Goal: Task Accomplishment & Management: Manage account settings

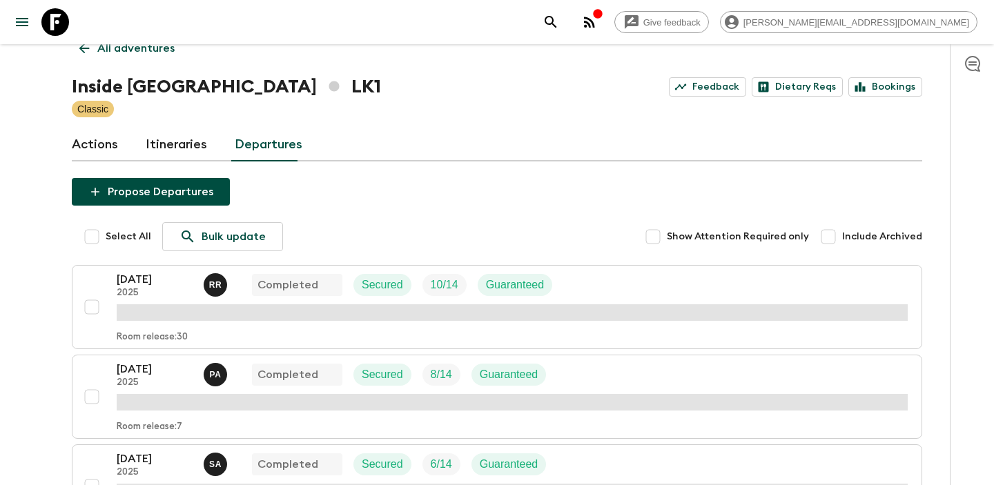
scroll to position [20, 0]
click at [77, 58] on link "All adventures" at bounding box center [127, 49] width 110 height 28
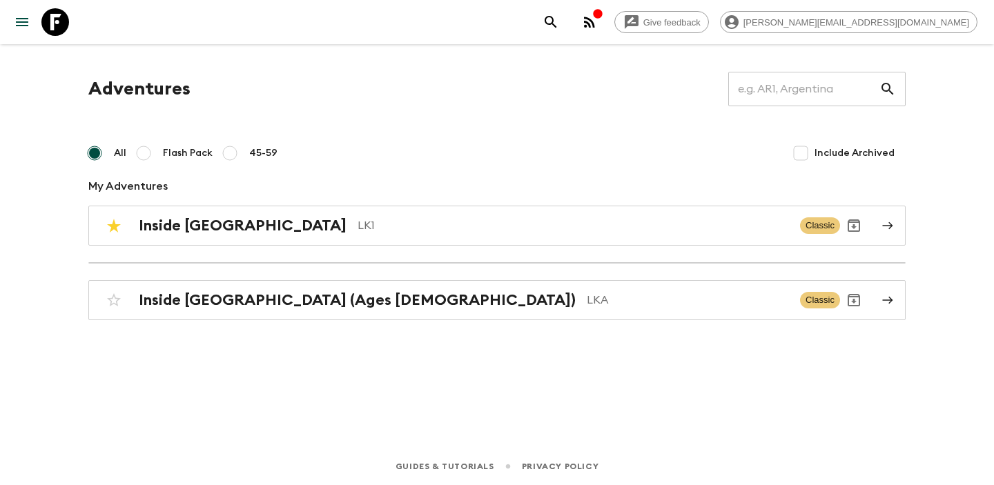
click at [189, 306] on h2 "Inside [GEOGRAPHIC_DATA] (Ages [DEMOGRAPHIC_DATA])" at bounding box center [357, 300] width 437 height 18
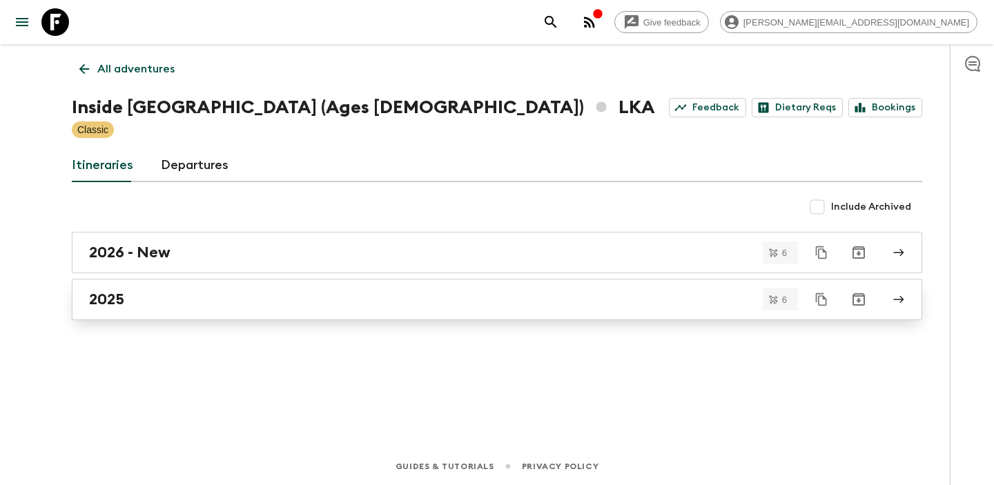
click at [211, 284] on link "2025" at bounding box center [497, 299] width 850 height 41
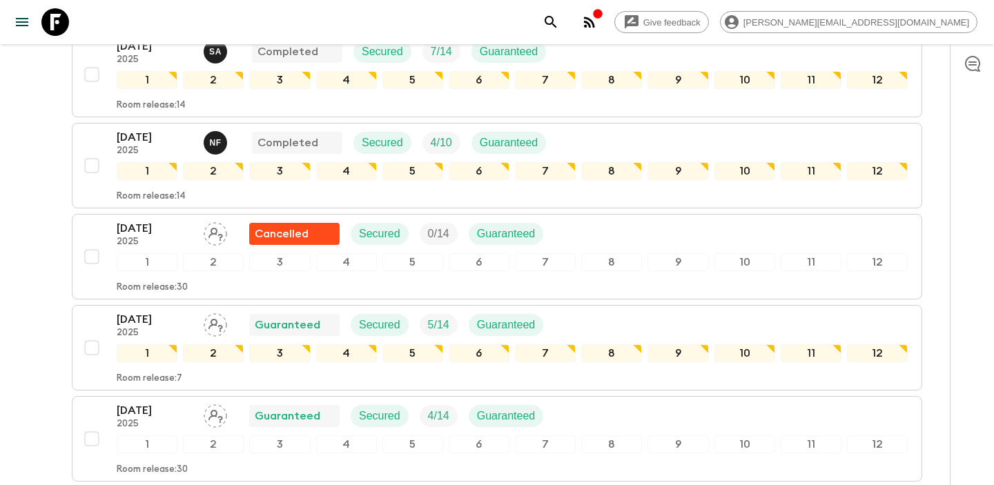
scroll to position [266, 0]
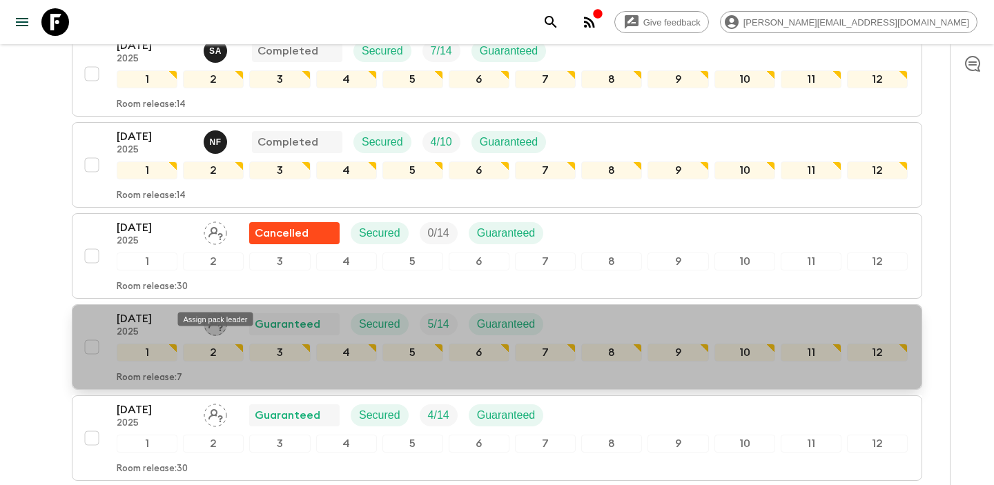
click at [217, 318] on icon "Assign pack leader" at bounding box center [215, 324] width 14 height 13
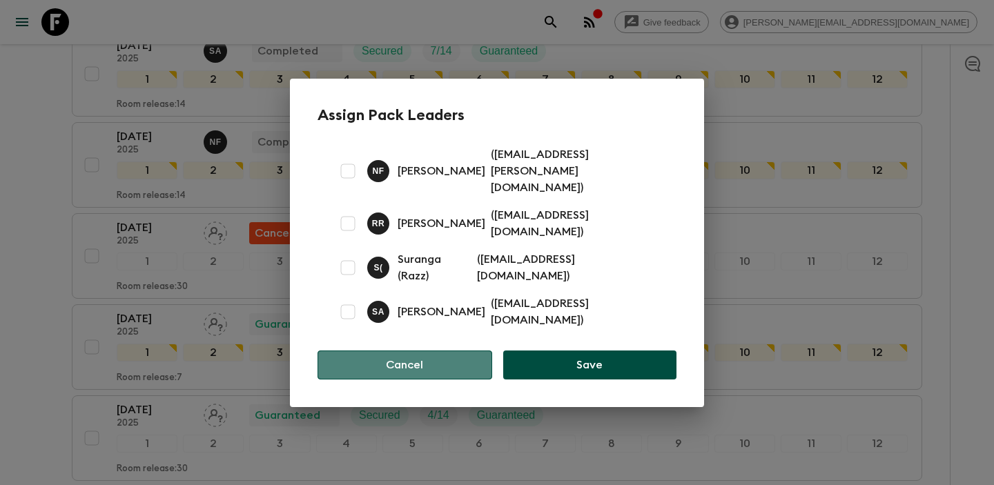
click at [413, 351] on button "Cancel" at bounding box center [404, 365] width 175 height 29
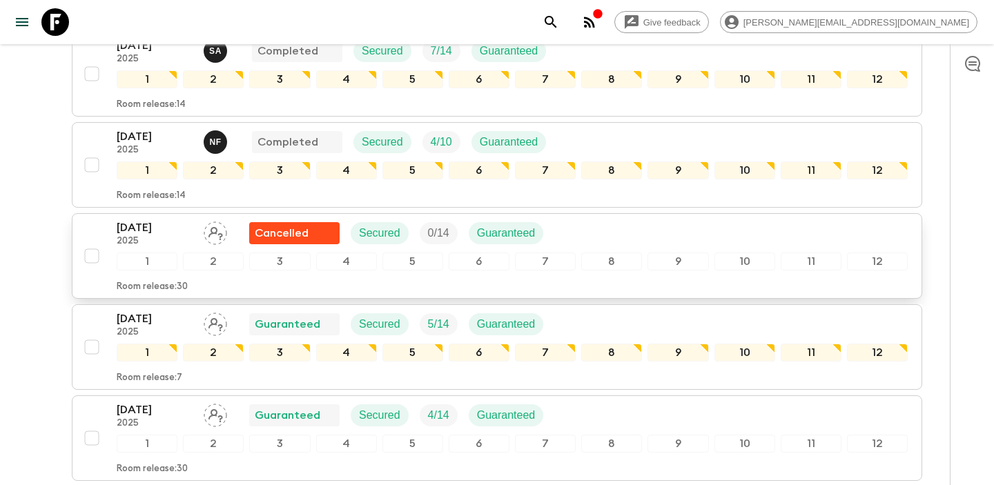
scroll to position [0, 0]
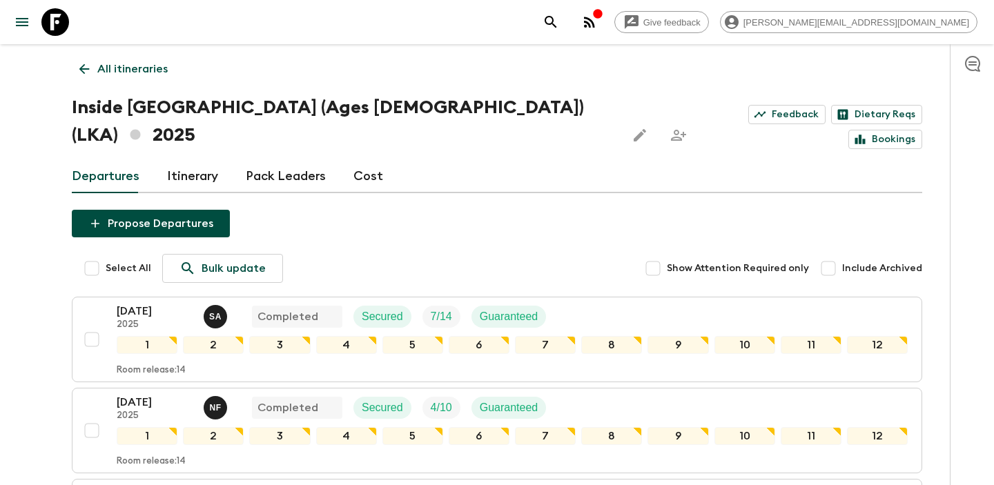
click at [304, 160] on link "Pack Leaders" at bounding box center [286, 176] width 80 height 33
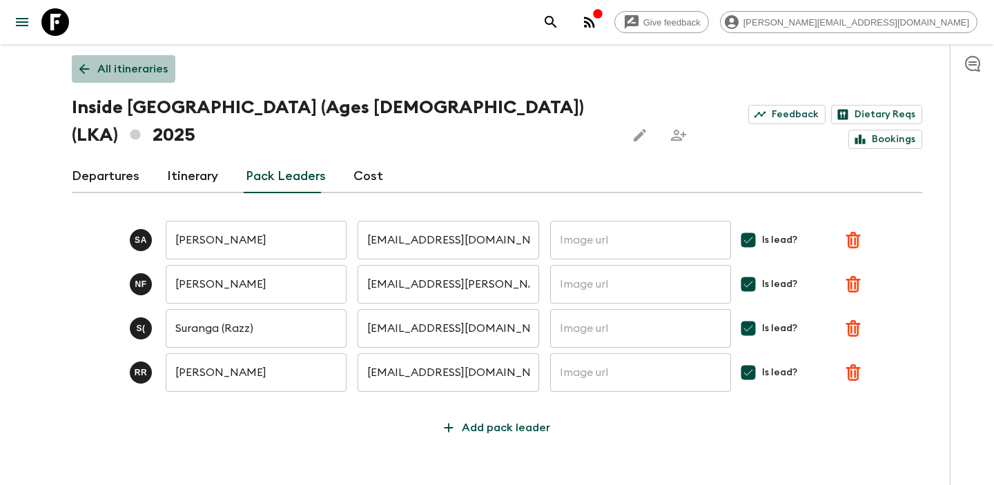
click at [84, 67] on icon at bounding box center [84, 68] width 15 height 15
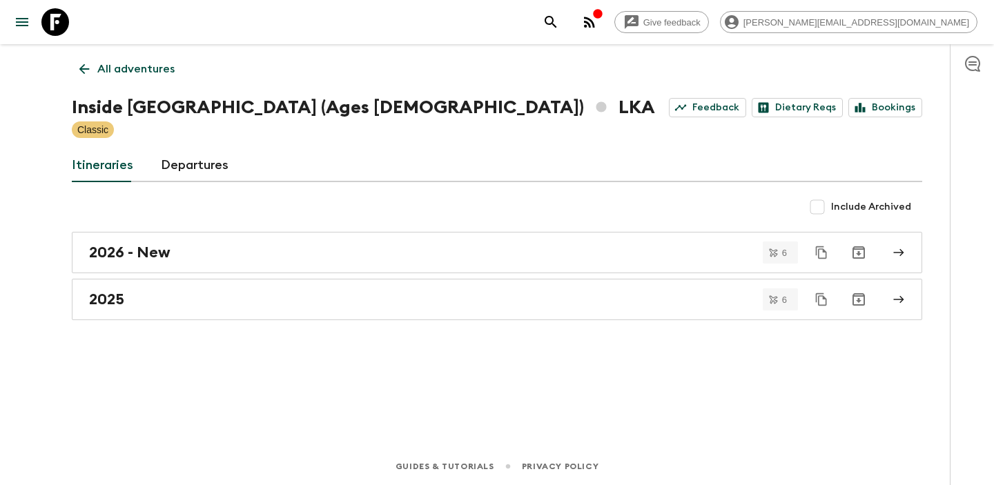
click at [86, 72] on icon at bounding box center [84, 68] width 15 height 15
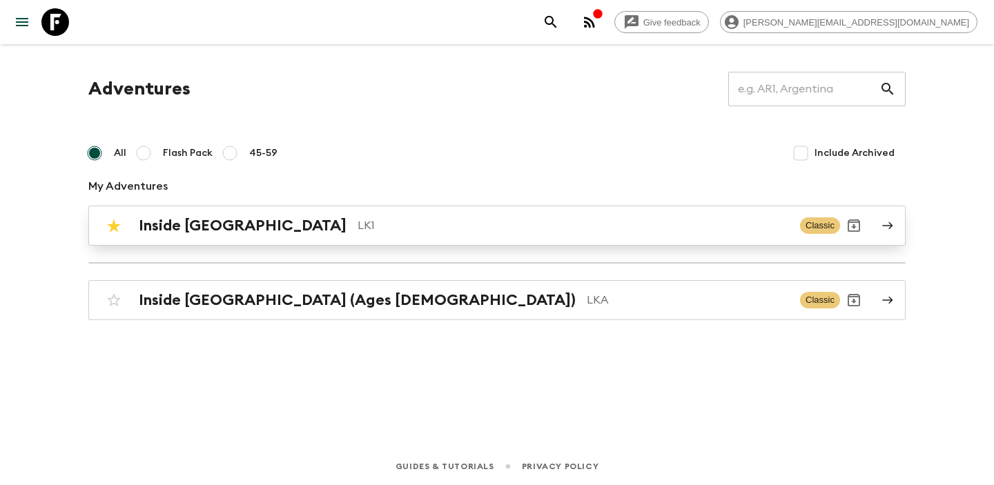
click at [196, 228] on h2 "Inside [GEOGRAPHIC_DATA]" at bounding box center [243, 226] width 208 height 18
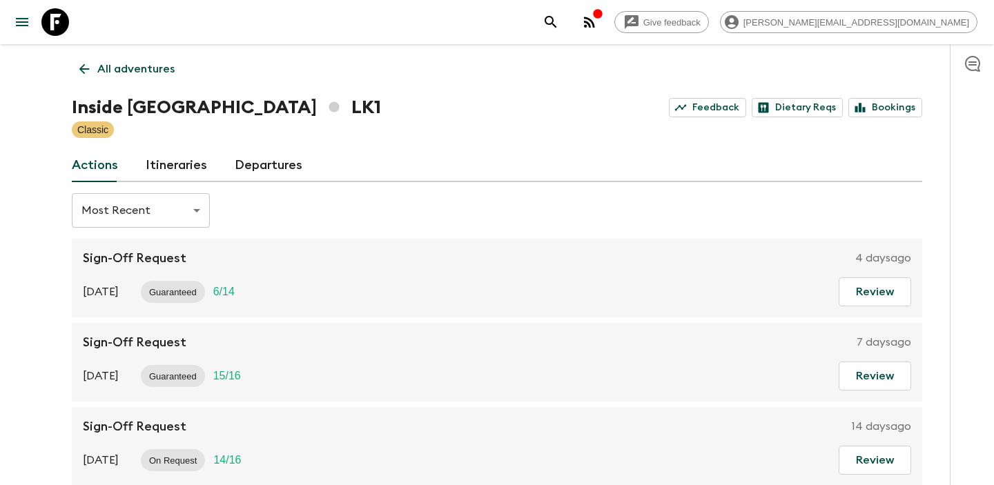
click at [195, 166] on link "Itineraries" at bounding box center [176, 165] width 61 height 33
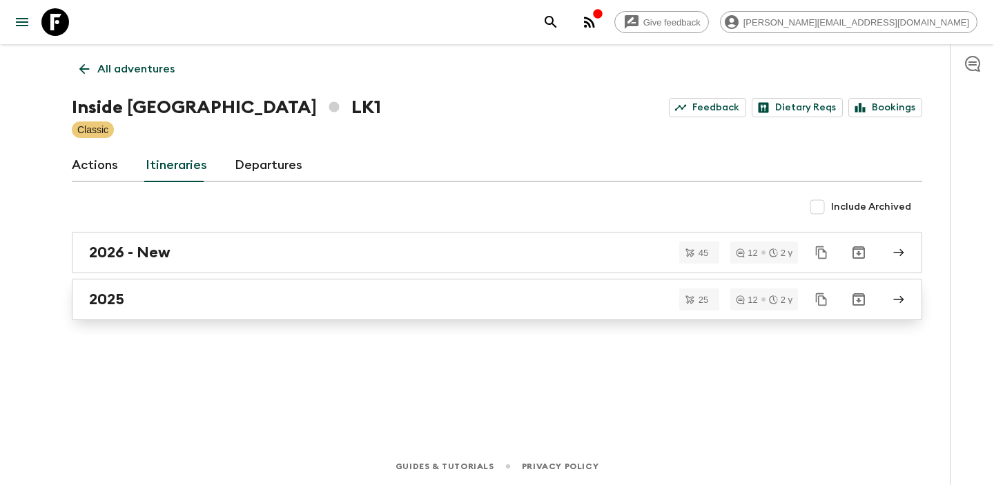
click at [216, 294] on div "2025" at bounding box center [483, 300] width 789 height 18
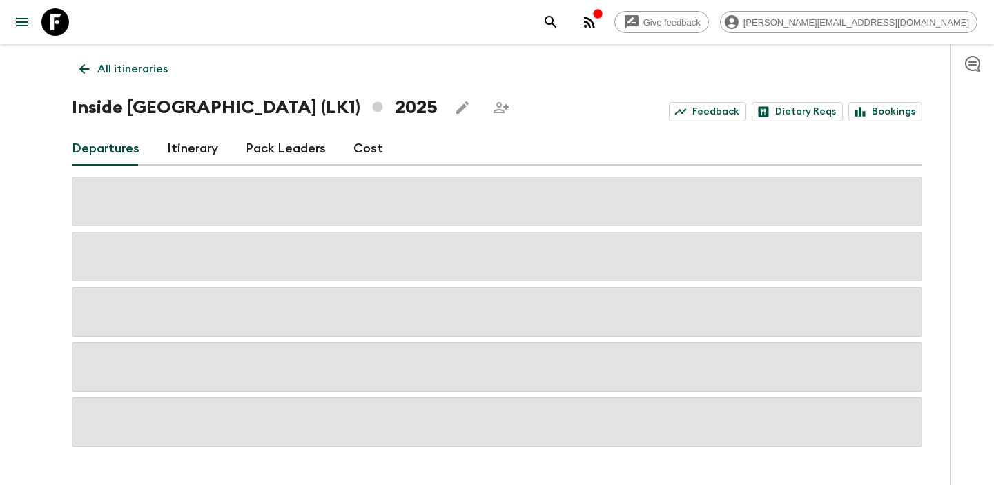
click at [278, 154] on link "Pack Leaders" at bounding box center [286, 148] width 80 height 33
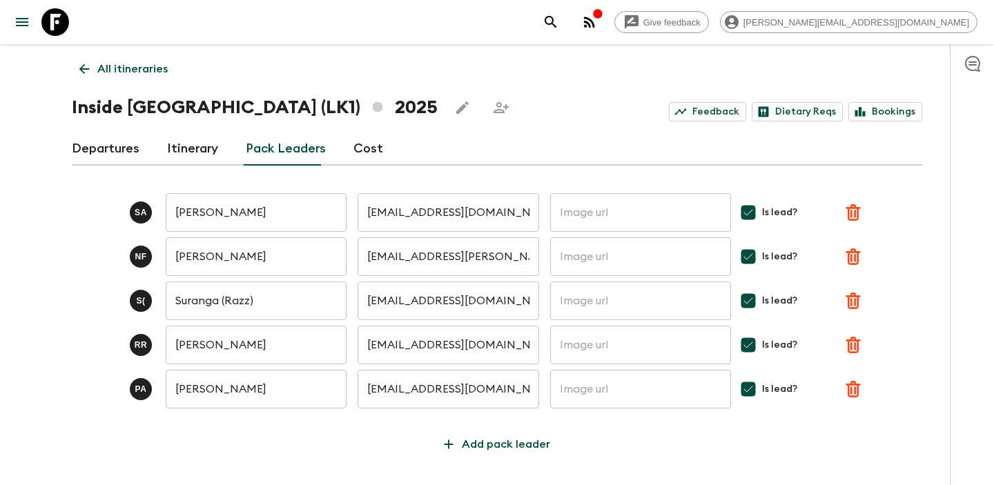
scroll to position [49, 0]
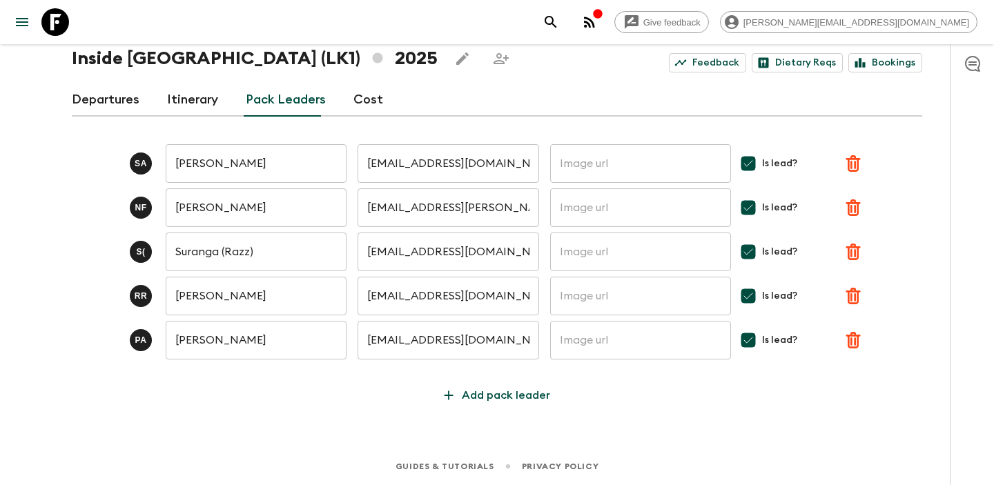
click at [233, 340] on input "[PERSON_NAME]" at bounding box center [256, 340] width 181 height 39
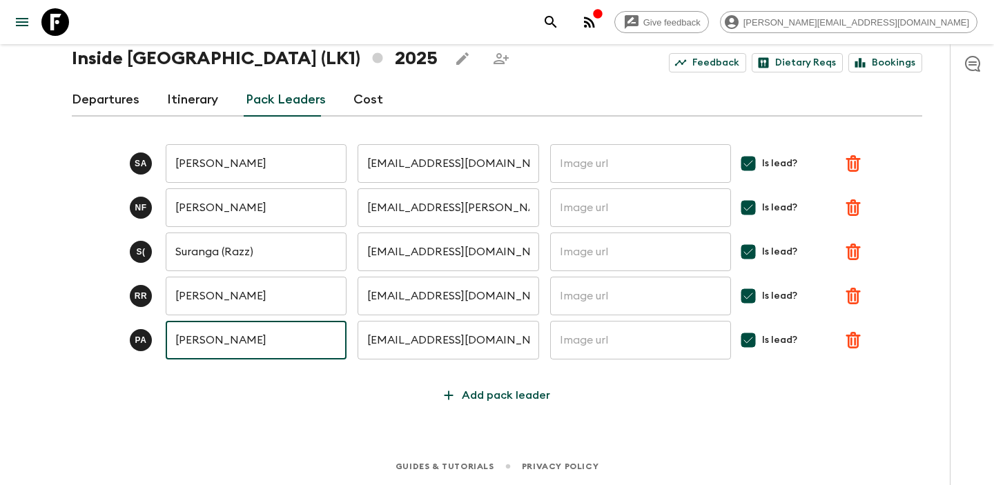
click at [233, 340] on input "[PERSON_NAME]" at bounding box center [256, 340] width 181 height 39
click at [471, 335] on input "[EMAIL_ADDRESS][DOMAIN_NAME]" at bounding box center [447, 340] width 181 height 39
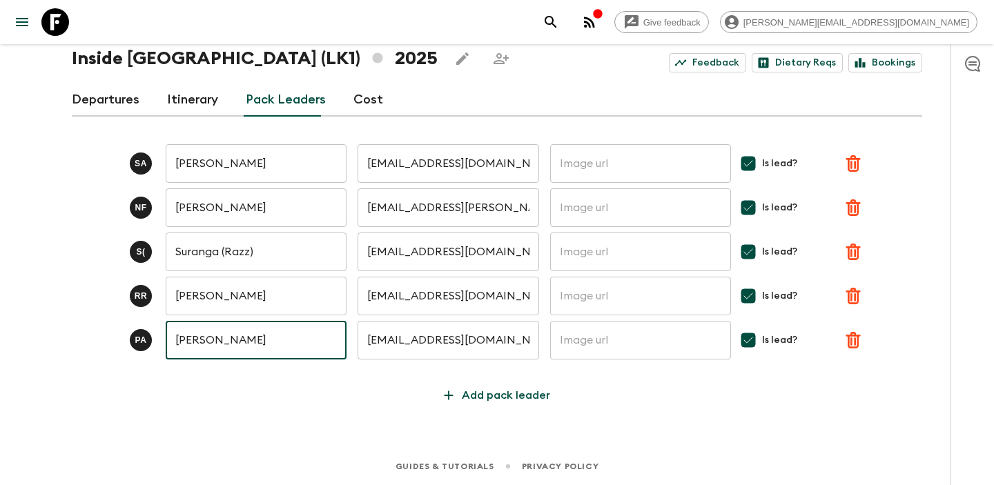
click at [471, 335] on input "[EMAIL_ADDRESS][DOMAIN_NAME]" at bounding box center [447, 340] width 181 height 39
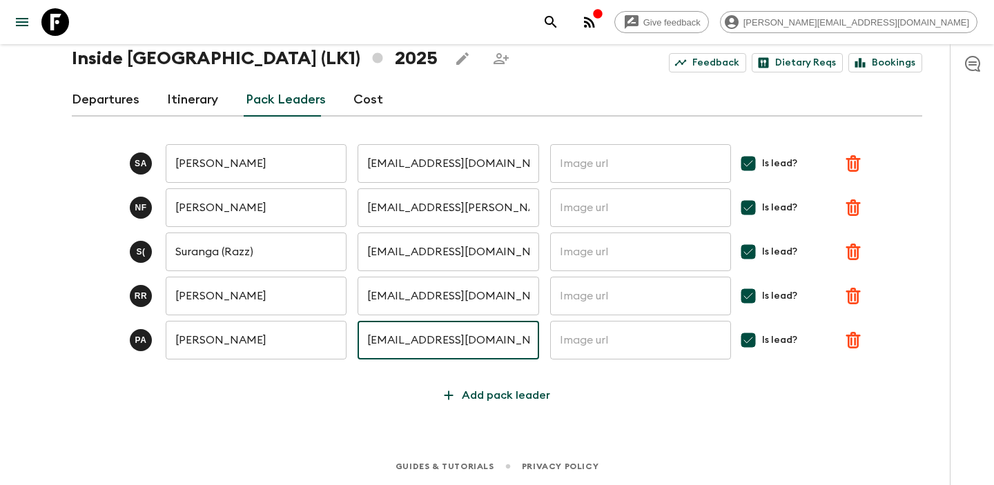
click at [471, 335] on input "[EMAIL_ADDRESS][DOMAIN_NAME]" at bounding box center [447, 340] width 181 height 39
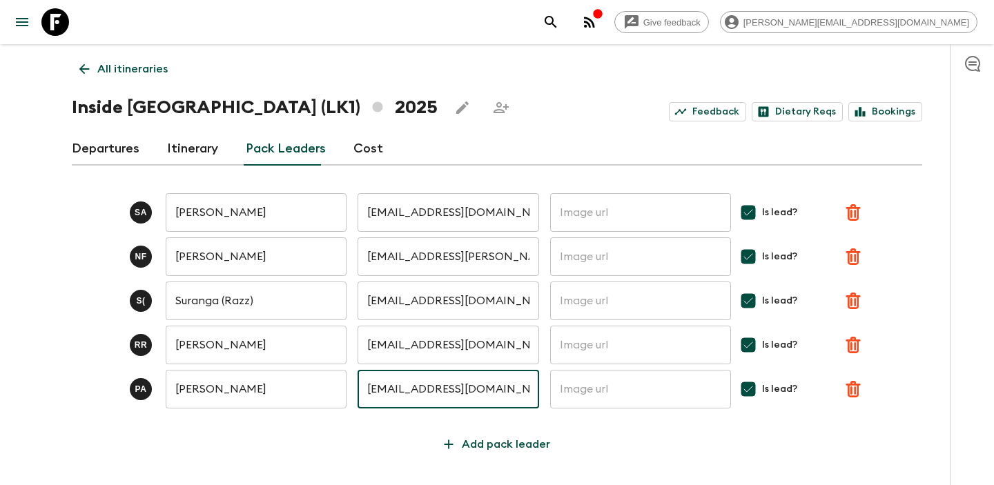
click at [82, 63] on icon at bounding box center [84, 68] width 15 height 15
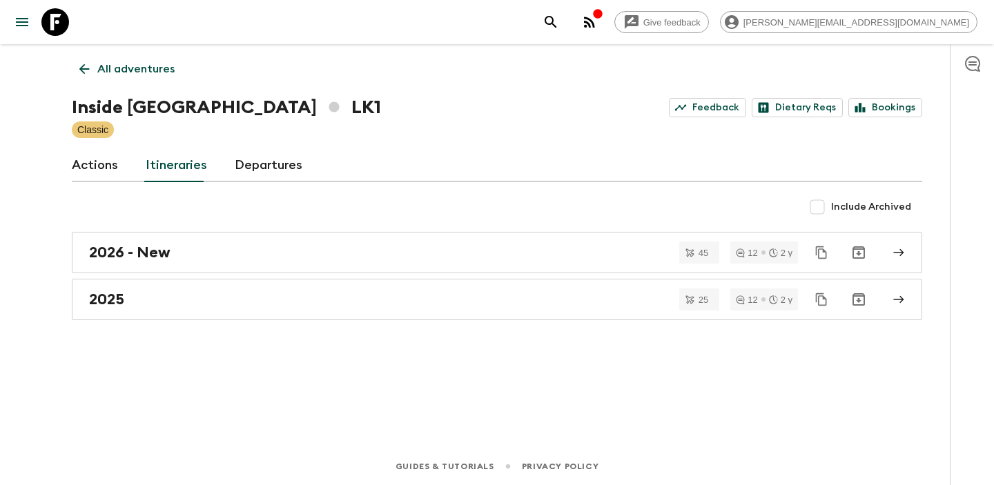
click at [82, 68] on icon at bounding box center [84, 68] width 15 height 15
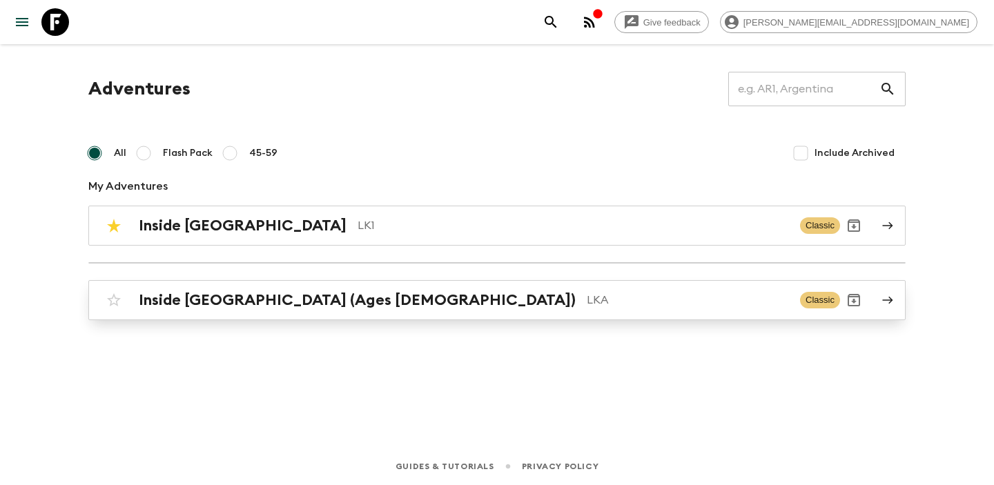
click at [175, 298] on h2 "Inside [GEOGRAPHIC_DATA] (Ages [DEMOGRAPHIC_DATA])" at bounding box center [357, 300] width 437 height 18
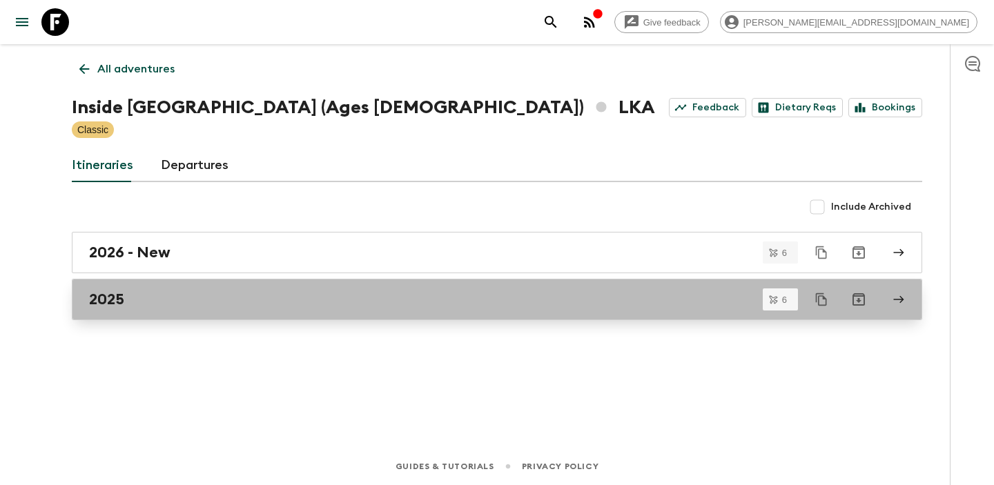
click at [191, 292] on div "2025" at bounding box center [483, 300] width 789 height 18
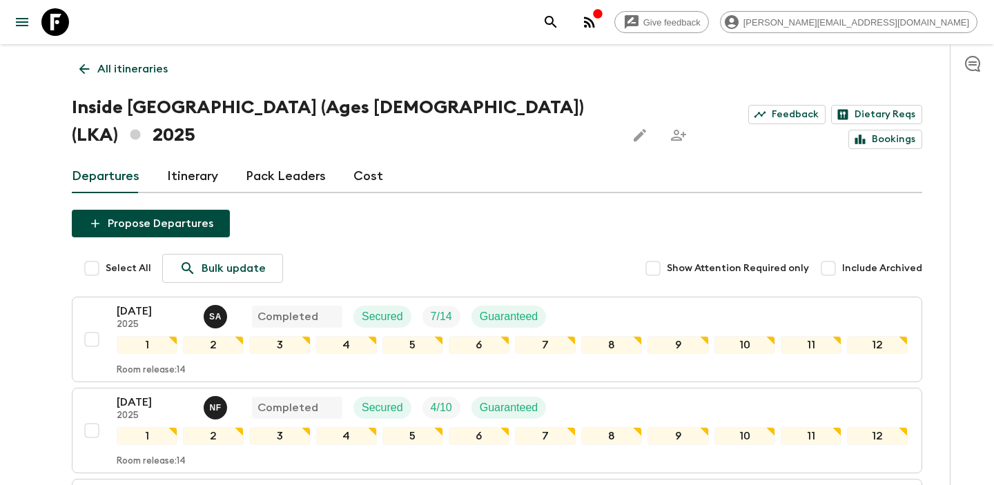
click at [282, 160] on link "Pack Leaders" at bounding box center [286, 176] width 80 height 33
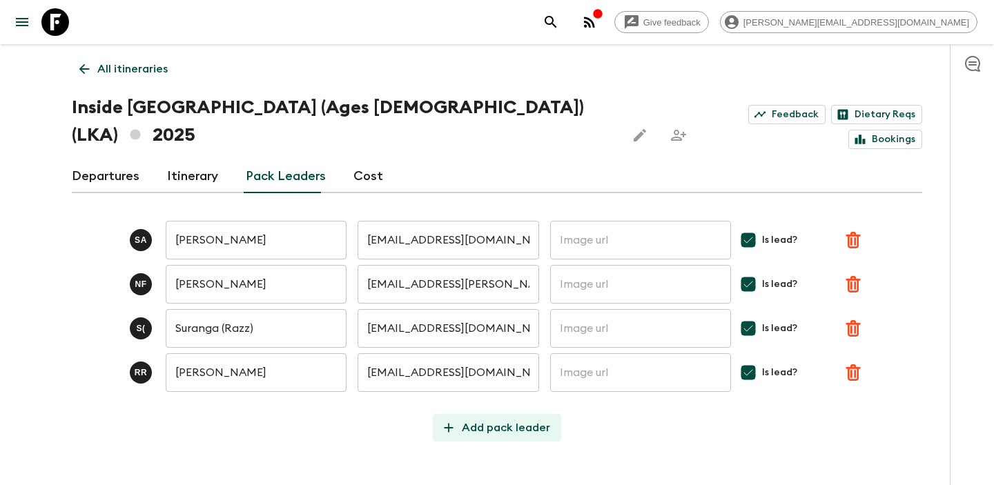
click at [527, 414] on button "Add pack leader" at bounding box center [497, 428] width 128 height 28
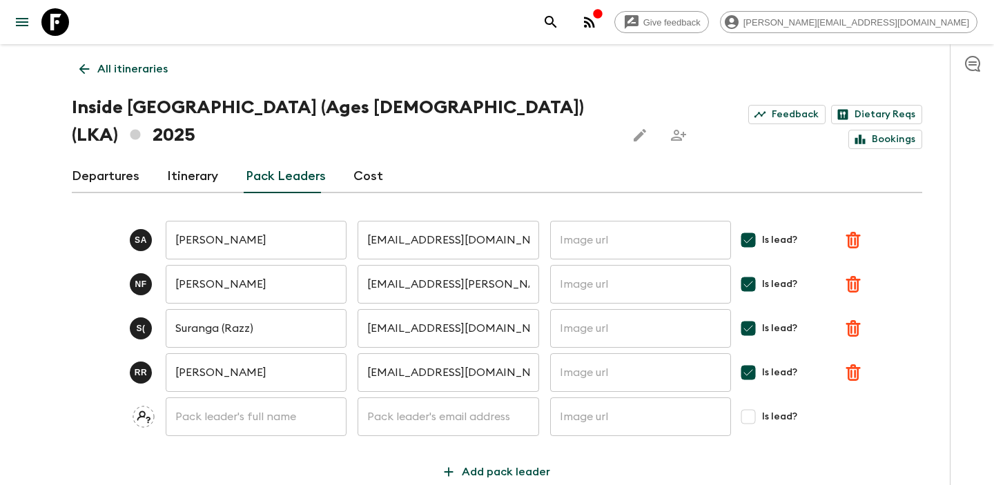
click at [293, 397] on input "text" at bounding box center [256, 416] width 181 height 39
paste input "[PERSON_NAME]"
type input "[PERSON_NAME]"
click at [440, 397] on input "text" at bounding box center [447, 416] width 181 height 39
paste input "[EMAIL_ADDRESS][DOMAIN_NAME]"
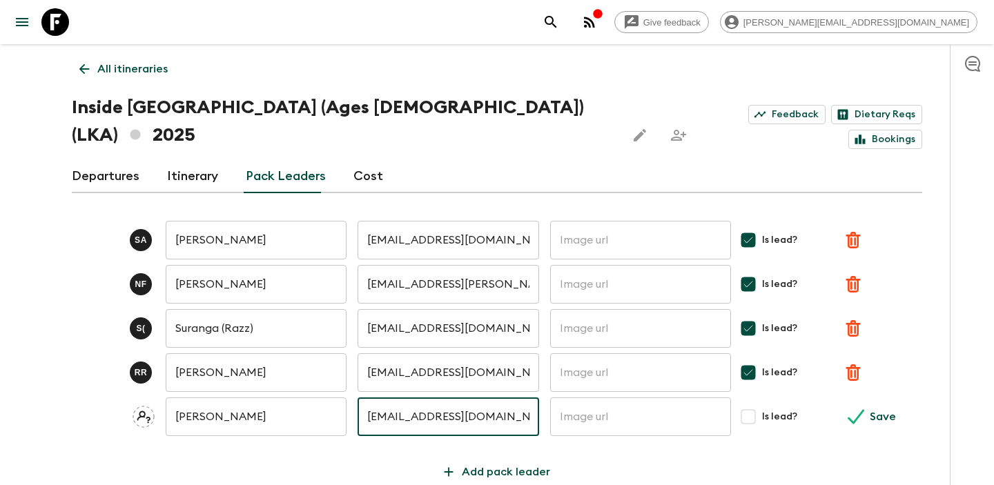
type input "[EMAIL_ADDRESS][DOMAIN_NAME]"
click at [622, 446] on div "S A [PERSON_NAME] ​ [EMAIL_ADDRESS][DOMAIN_NAME] ​ ​ Is lead? N F [PERSON_NAME]…" at bounding box center [497, 345] width 850 height 282
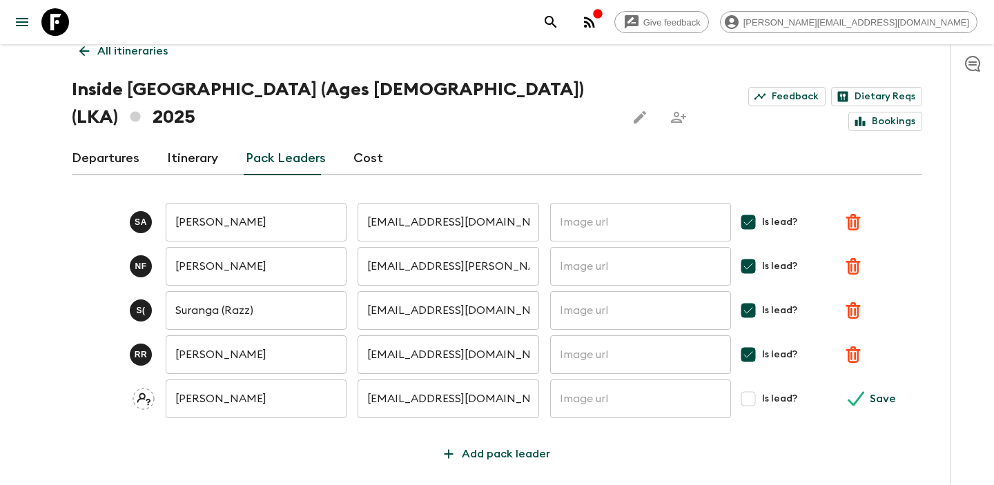
scroll to position [28, 0]
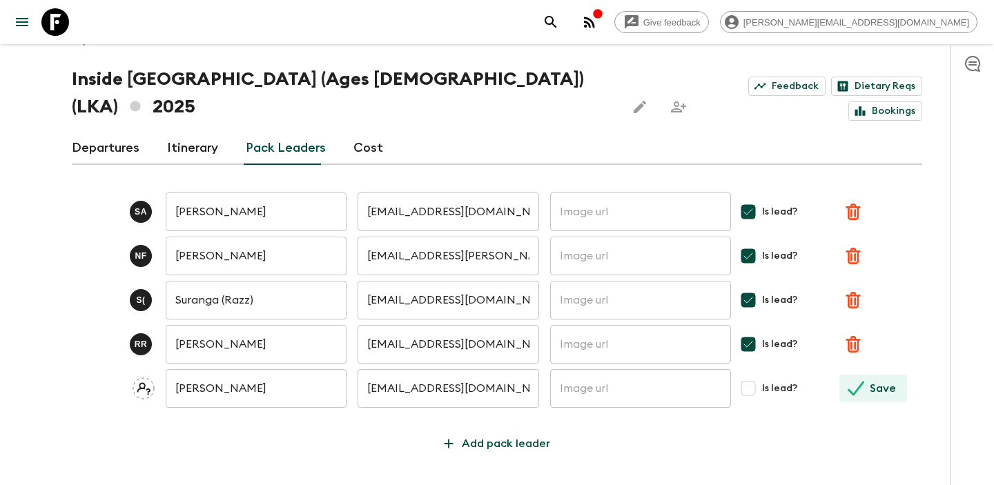
click at [872, 380] on p "Save" at bounding box center [882, 388] width 26 height 17
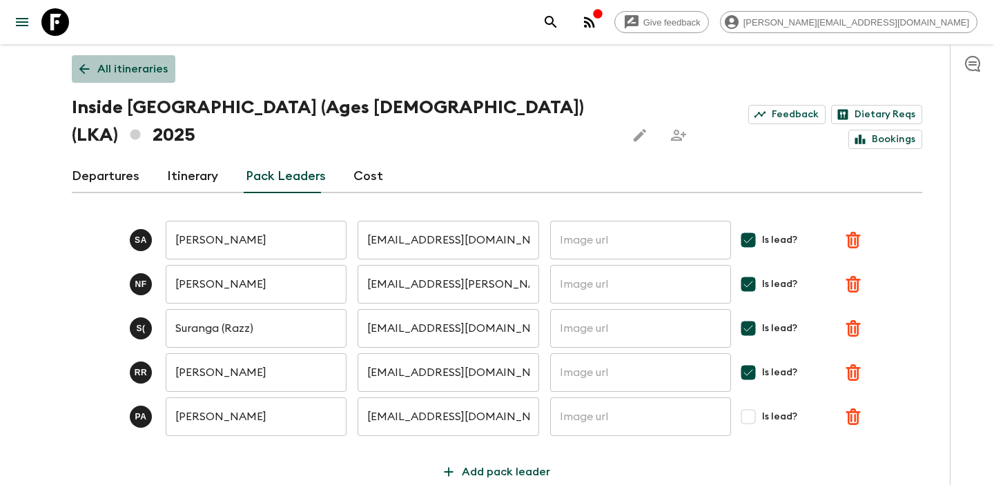
click at [87, 75] on icon at bounding box center [84, 68] width 15 height 15
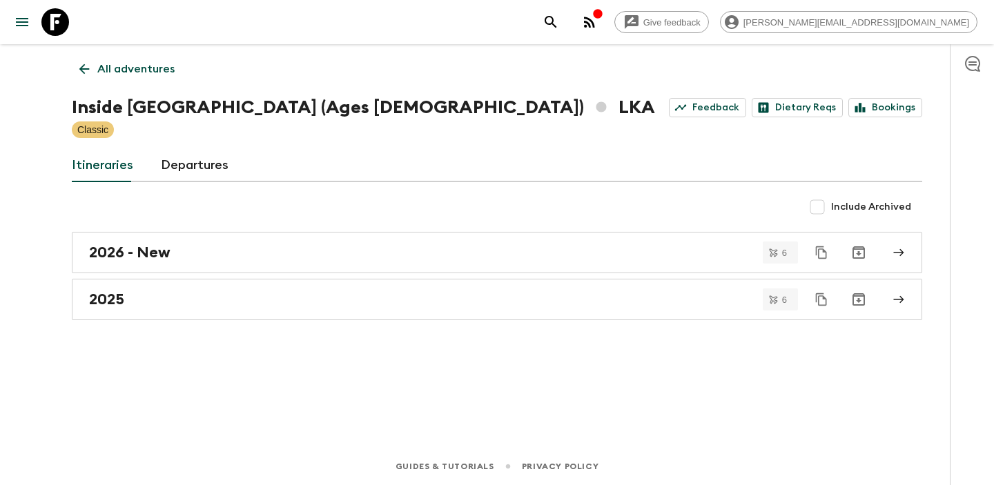
click at [90, 85] on div "All adventures Inside [GEOGRAPHIC_DATA] (Ages [DEMOGRAPHIC_DATA]) LKA Feedback …" at bounding box center [496, 226] width 883 height 365
click at [90, 75] on icon at bounding box center [84, 68] width 15 height 15
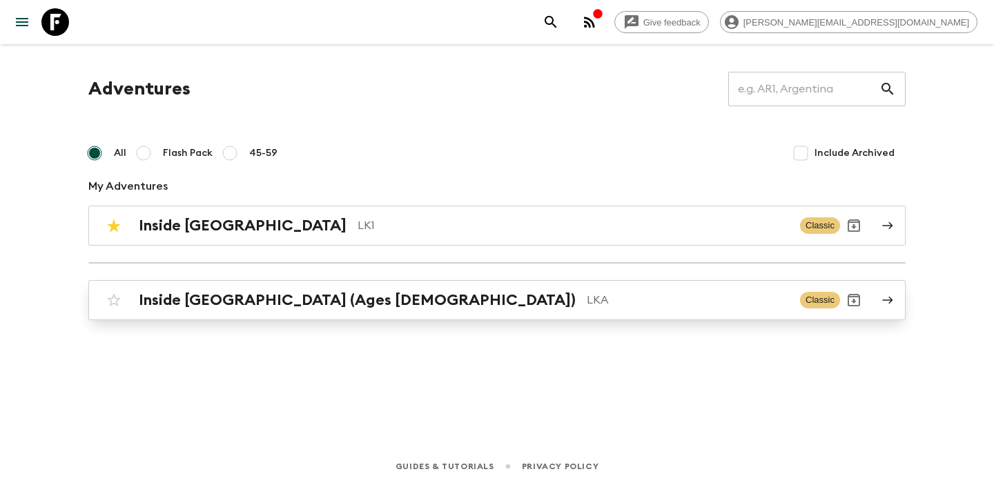
click at [237, 311] on div "Inside [GEOGRAPHIC_DATA] (Ages [DEMOGRAPHIC_DATA]) LKA Classic" at bounding box center [470, 300] width 740 height 28
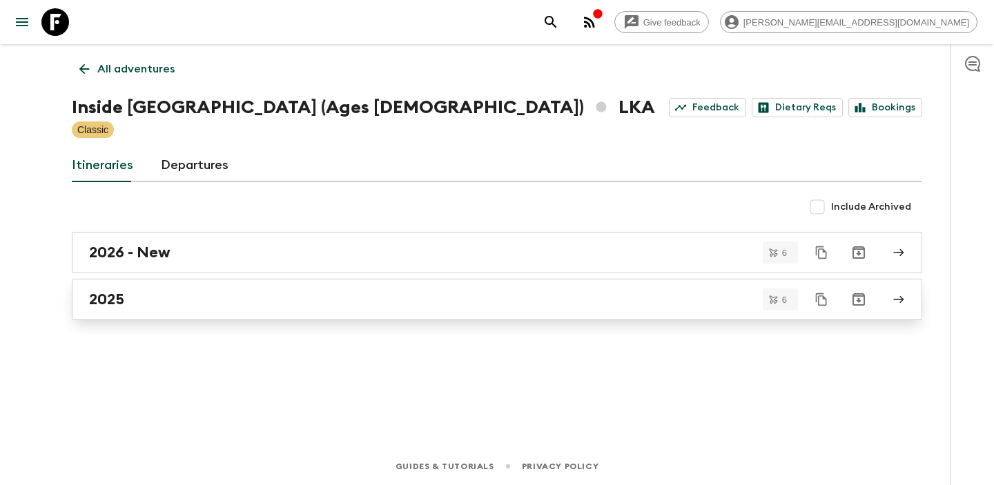
click at [222, 293] on div "2025" at bounding box center [483, 300] width 789 height 18
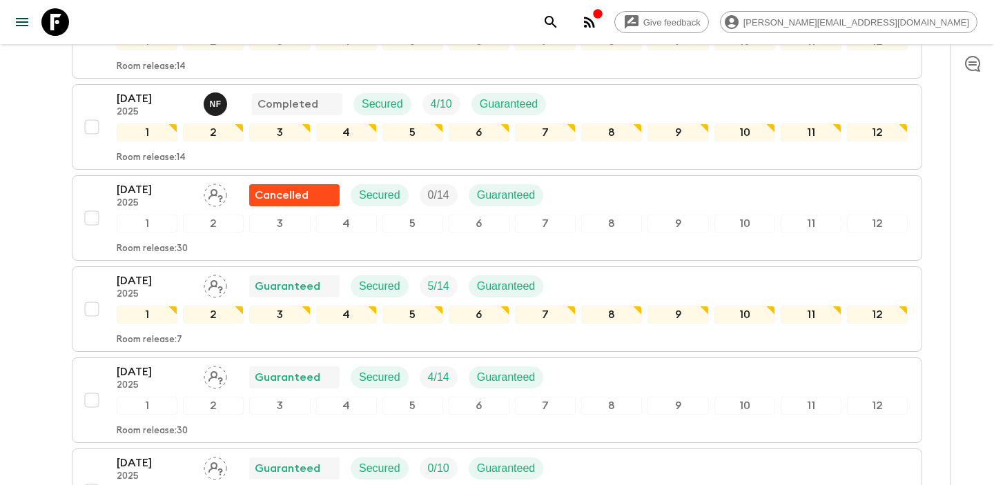
scroll to position [308, 0]
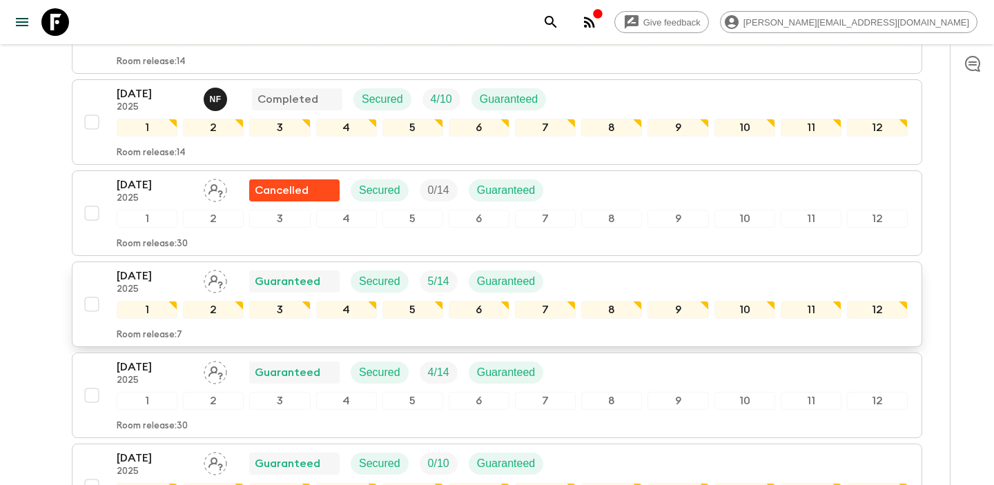
click at [216, 275] on icon "Assign pack leader" at bounding box center [215, 281] width 14 height 13
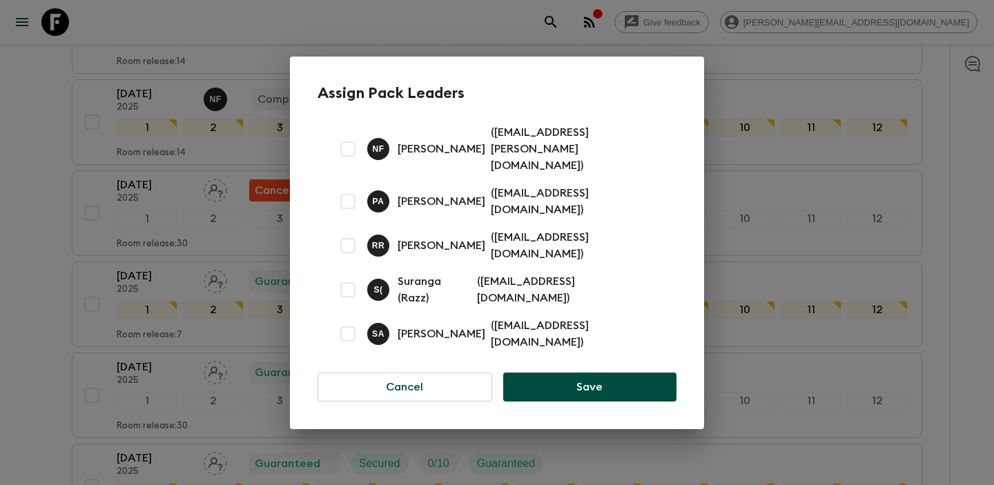
click at [346, 193] on input "checkbox" at bounding box center [348, 202] width 28 height 28
checkbox input "true"
click at [624, 375] on button "Save" at bounding box center [589, 387] width 173 height 29
